Goal: Task Accomplishment & Management: Use online tool/utility

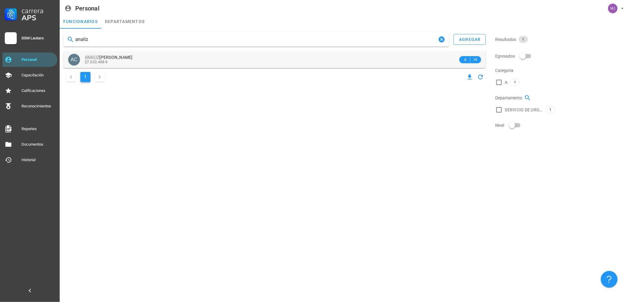
type input "analiz"
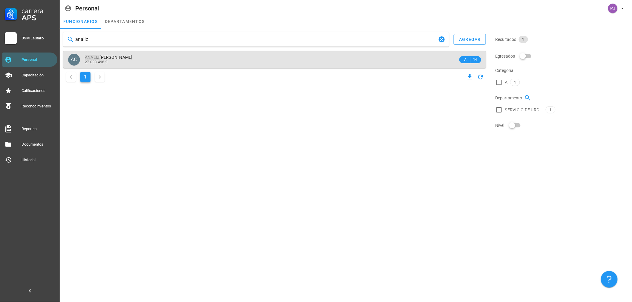
click at [120, 57] on span "[PERSON_NAME]" at bounding box center [109, 57] width 48 height 5
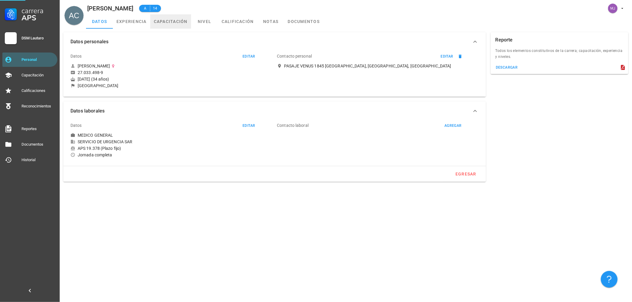
click at [168, 22] on link "capacitación" at bounding box center [170, 21] width 41 height 14
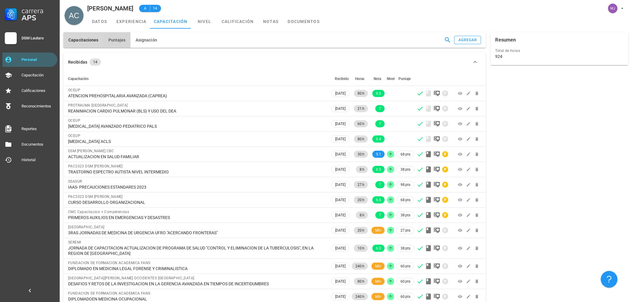
click at [114, 36] on button "Puntajes" at bounding box center [116, 40] width 27 height 16
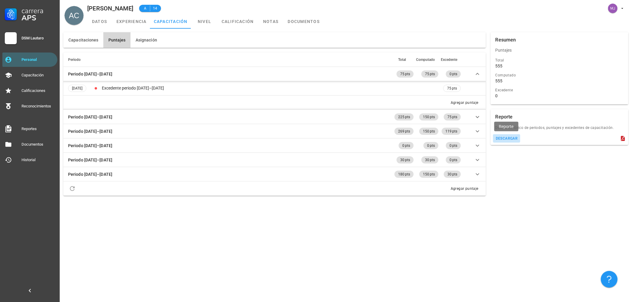
click at [505, 138] on div "descargar" at bounding box center [507, 139] width 22 height 4
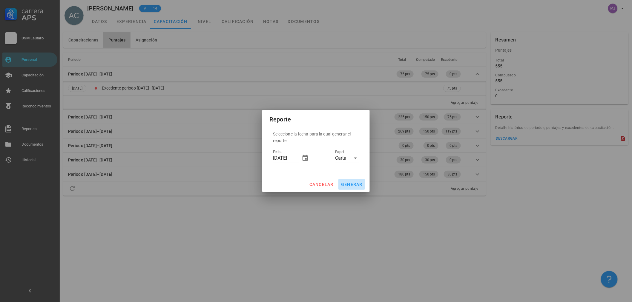
click at [360, 183] on span "generar" at bounding box center [352, 184] width 22 height 5
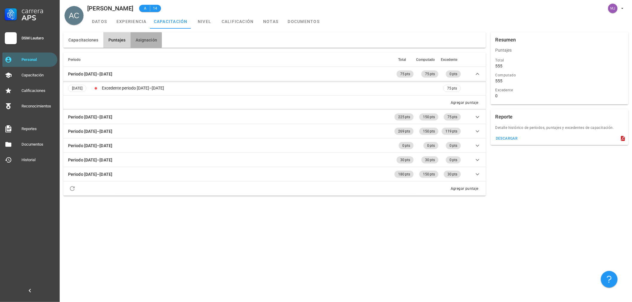
click at [145, 36] on button "Asignación" at bounding box center [146, 40] width 31 height 16
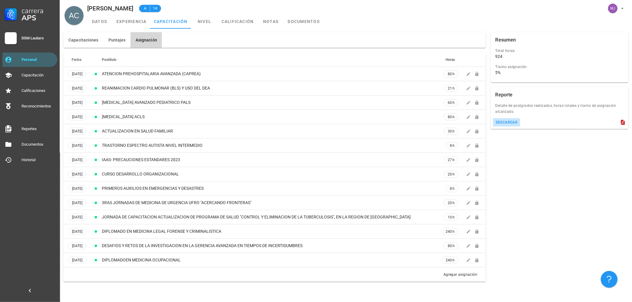
click at [506, 124] on div "descargar" at bounding box center [507, 122] width 22 height 4
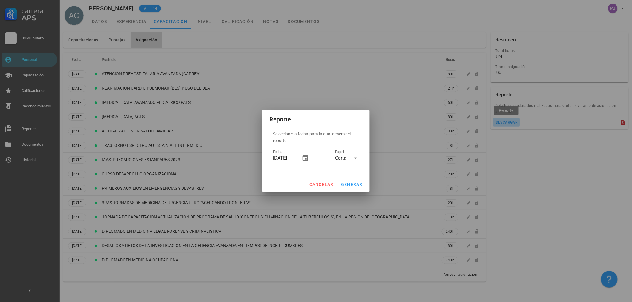
click at [506, 124] on div at bounding box center [316, 151] width 632 height 302
click at [353, 186] on span "generar" at bounding box center [352, 184] width 22 height 5
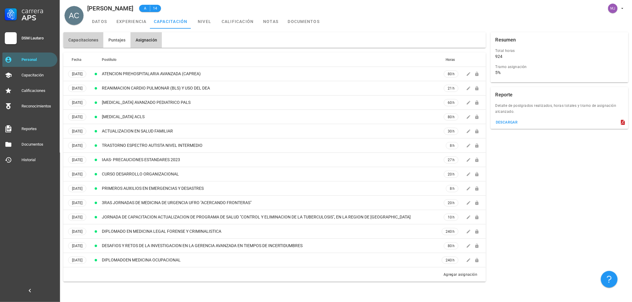
click at [88, 46] on button "Capacitaciones" at bounding box center [83, 40] width 40 height 16
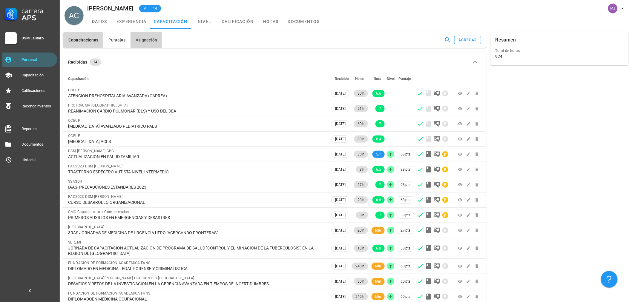
click at [141, 36] on button "Asignación" at bounding box center [146, 40] width 31 height 16
